Goal: Task Accomplishment & Management: Manage account settings

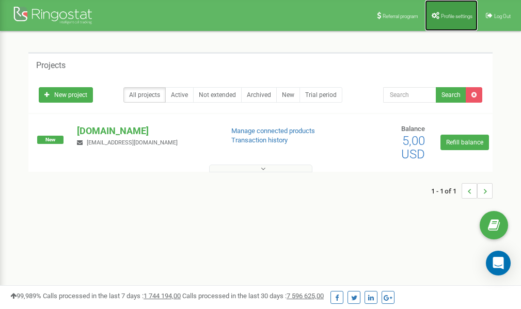
click at [453, 13] on span "Profile settings" at bounding box center [457, 16] width 32 height 6
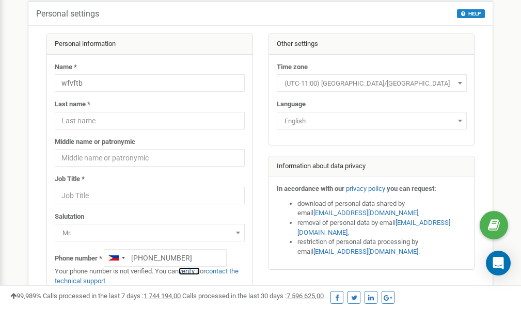
click at [194, 271] on link "verify it" at bounding box center [189, 272] width 21 height 8
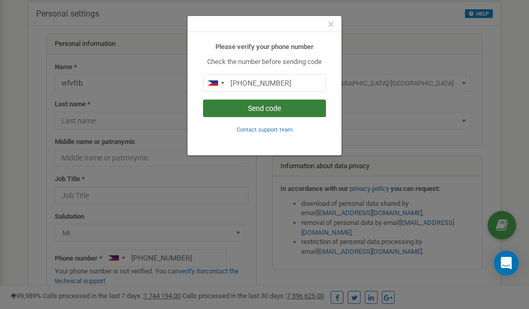
click at [264, 106] on button "Send code" at bounding box center [264, 109] width 123 height 18
